Goal: Task Accomplishment & Management: Manage account settings

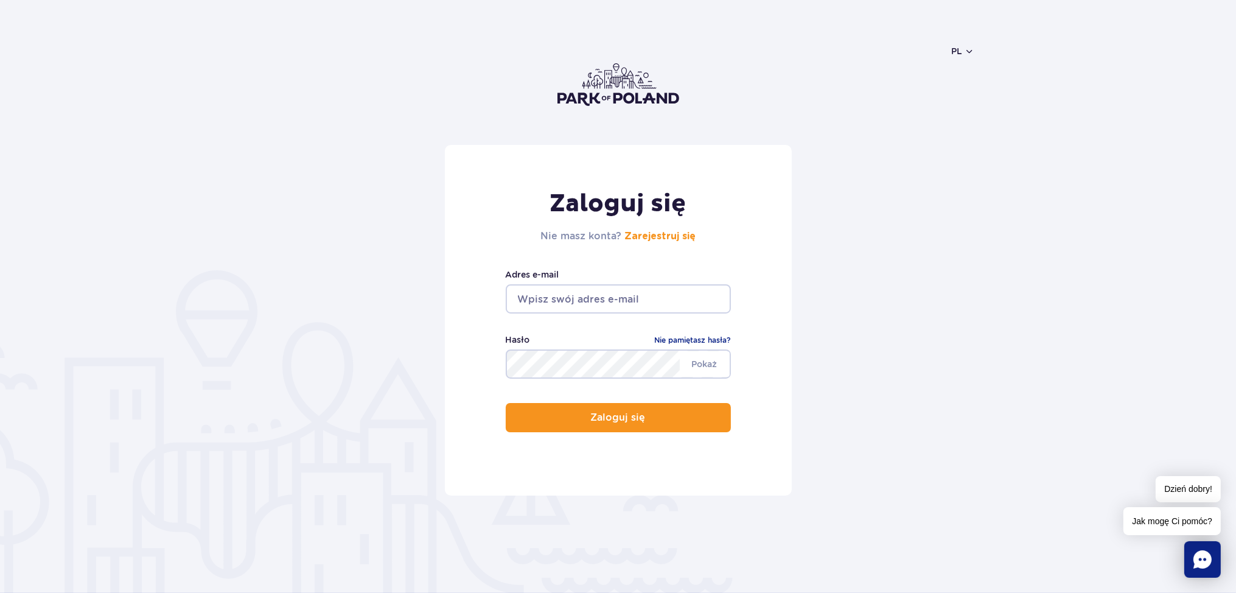
click at [623, 98] on img at bounding box center [619, 84] width 122 height 43
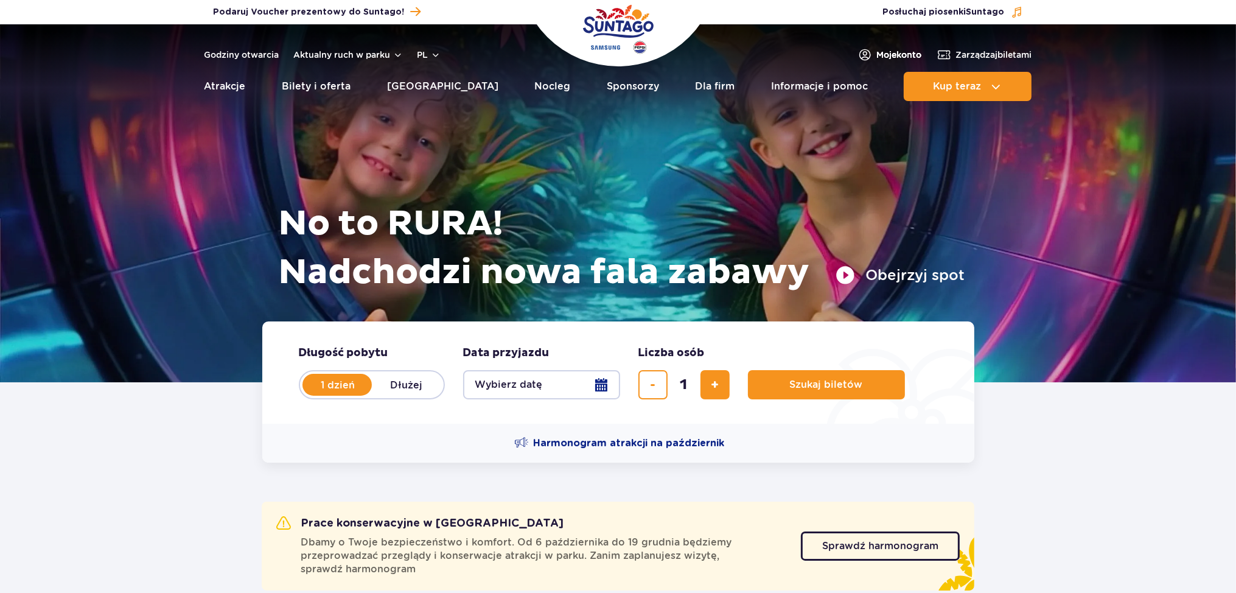
click at [917, 51] on span "Moje konto" at bounding box center [899, 55] width 45 height 12
